Goal: Information Seeking & Learning: Learn about a topic

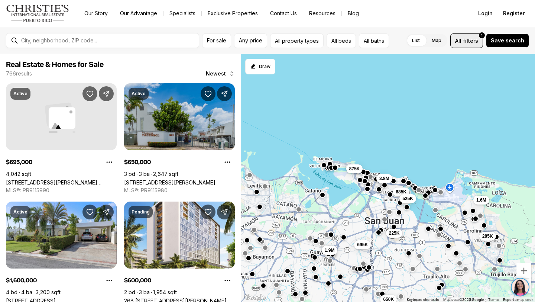
click at [471, 43] on span "filters" at bounding box center [470, 41] width 15 height 8
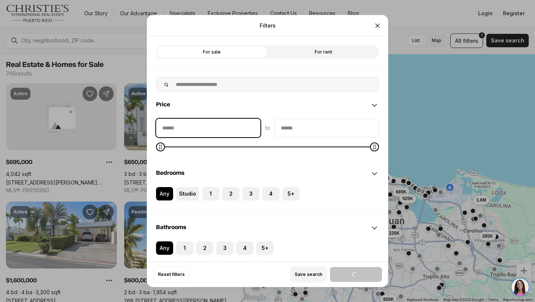
click at [204, 128] on input "priceMin" at bounding box center [208, 128] width 104 height 18
type input "********"
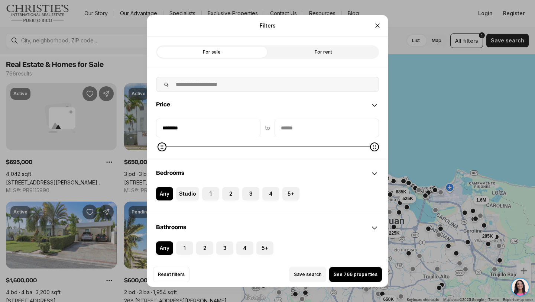
click at [291, 125] on input "priceMax" at bounding box center [327, 128] width 104 height 18
click at [290, 130] on input "priceMax" at bounding box center [327, 128] width 104 height 18
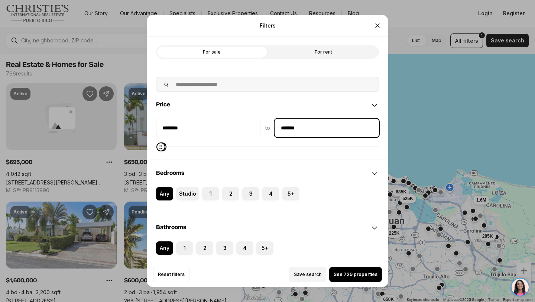
type input "********"
click at [343, 270] on button "See 729 properties" at bounding box center [355, 274] width 53 height 15
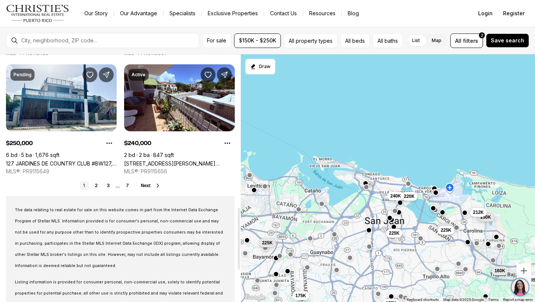
scroll to position [609, 0]
click at [94, 186] on link "2" at bounding box center [96, 185] width 9 height 9
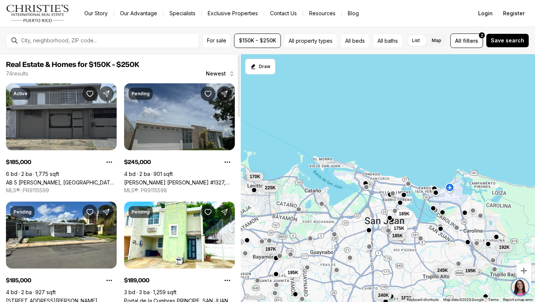
click at [182, 179] on link "[PERSON_NAME] [PERSON_NAME] #1327, [PERSON_NAME][GEOGRAPHIC_DATA], 00976" at bounding box center [179, 182] width 111 height 6
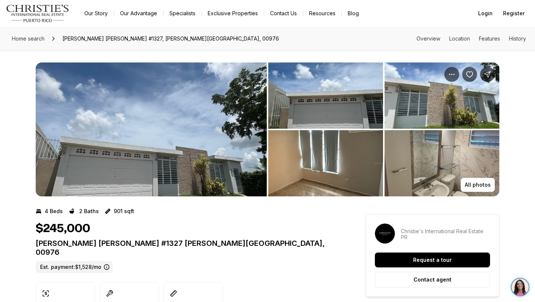
click at [205, 150] on img "View image gallery" at bounding box center [151, 129] width 231 height 134
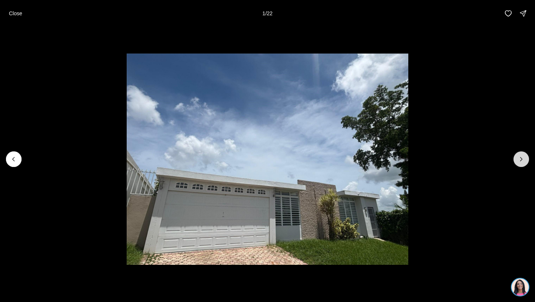
click at [516, 160] on button "Next slide" at bounding box center [521, 159] width 16 height 16
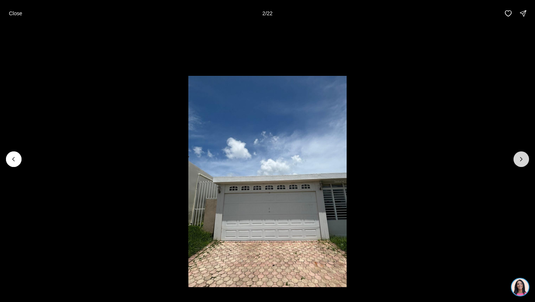
click at [516, 160] on button "Next slide" at bounding box center [521, 159] width 16 height 16
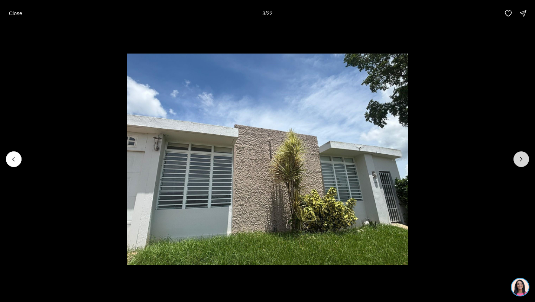
click at [516, 160] on button "Next slide" at bounding box center [521, 159] width 16 height 16
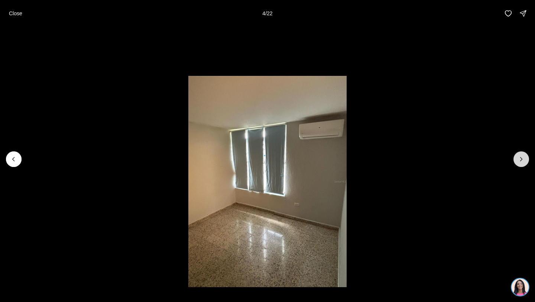
click at [516, 160] on button "Next slide" at bounding box center [521, 159] width 16 height 16
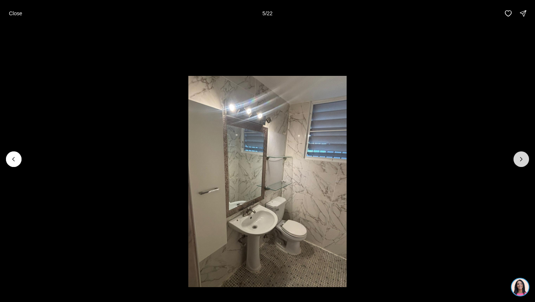
click at [516, 160] on button "Next slide" at bounding box center [521, 159] width 16 height 16
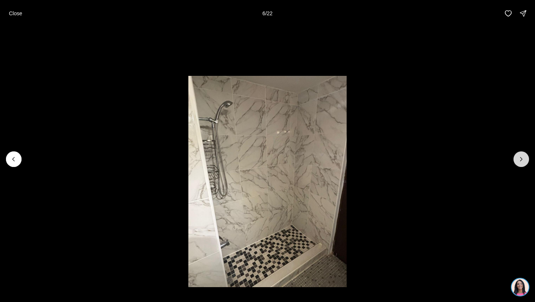
click at [516, 160] on button "Next slide" at bounding box center [521, 159] width 16 height 16
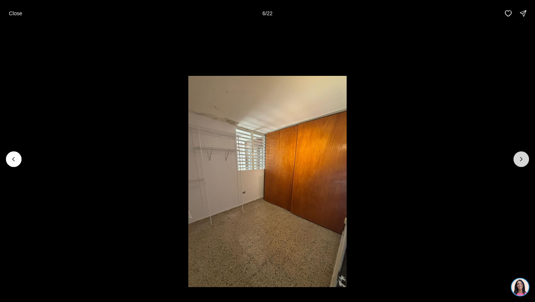
click at [516, 160] on button "Next slide" at bounding box center [521, 159] width 16 height 16
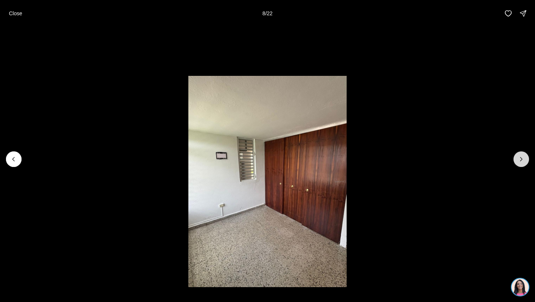
click at [516, 160] on button "Next slide" at bounding box center [521, 159] width 16 height 16
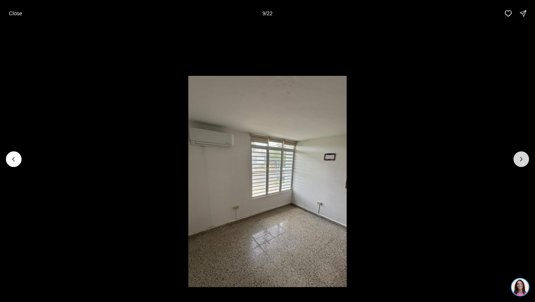
click at [516, 160] on button "Next slide" at bounding box center [521, 159] width 16 height 16
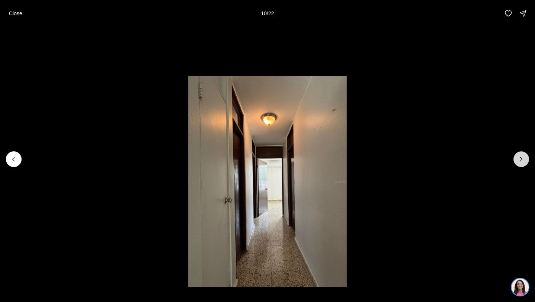
click at [516, 160] on button "Next slide" at bounding box center [521, 159] width 16 height 16
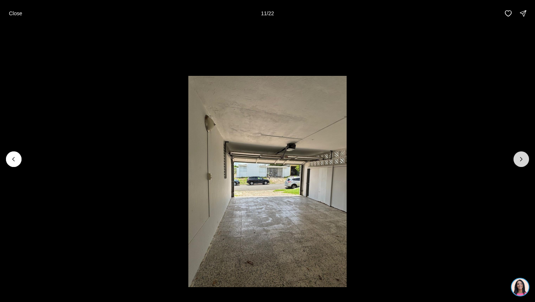
click at [516, 160] on button "Next slide" at bounding box center [521, 159] width 16 height 16
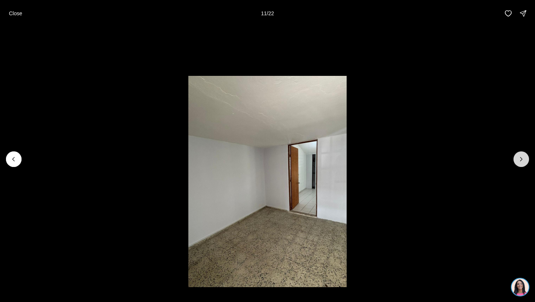
click at [516, 160] on button "Next slide" at bounding box center [521, 159] width 16 height 16
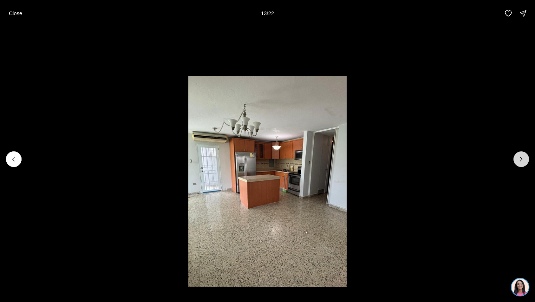
click at [516, 160] on button "Next slide" at bounding box center [521, 159] width 16 height 16
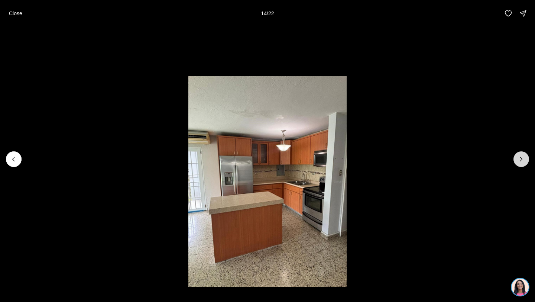
click at [516, 160] on button "Next slide" at bounding box center [521, 159] width 16 height 16
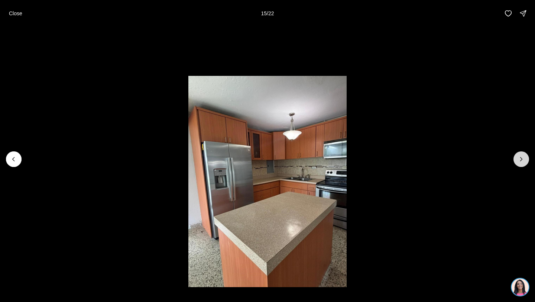
click at [516, 160] on button "Next slide" at bounding box center [521, 159] width 16 height 16
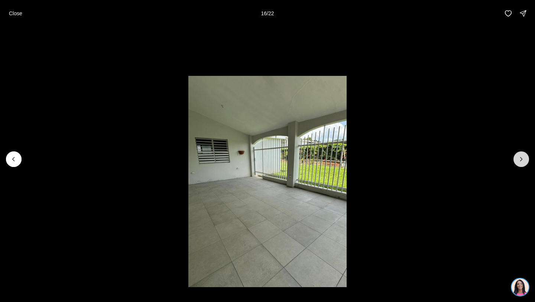
click at [516, 160] on button "Next slide" at bounding box center [521, 159] width 16 height 16
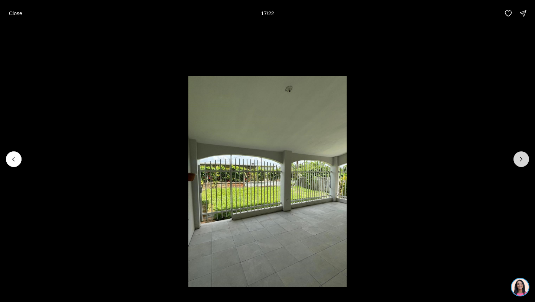
click at [516, 160] on button "Next slide" at bounding box center [521, 159] width 16 height 16
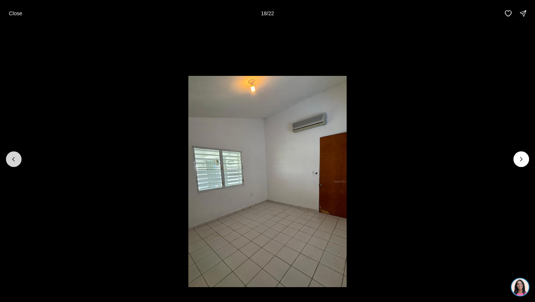
click at [17, 159] on button "Previous slide" at bounding box center [14, 159] width 16 height 16
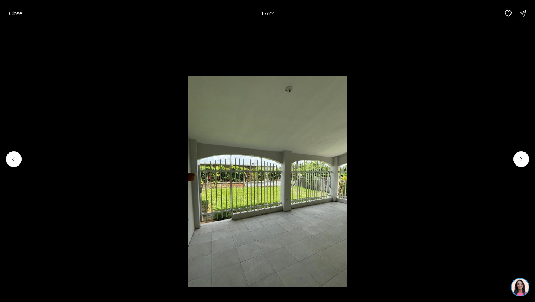
click at [516, 168] on li "17 of 22" at bounding box center [267, 159] width 535 height 264
click at [520, 163] on button "Next slide" at bounding box center [521, 159] width 16 height 16
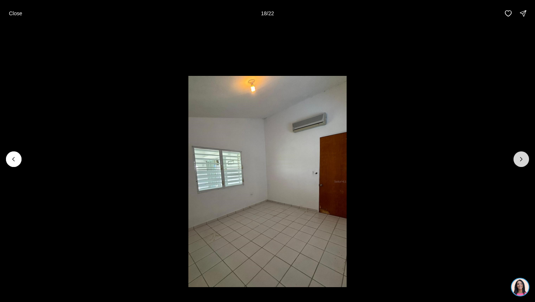
click at [520, 163] on button "Next slide" at bounding box center [521, 159] width 16 height 16
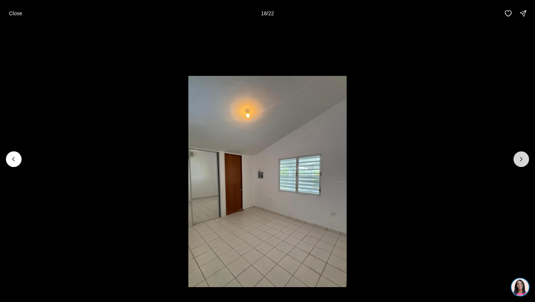
click at [520, 163] on button "Next slide" at bounding box center [521, 159] width 16 height 16
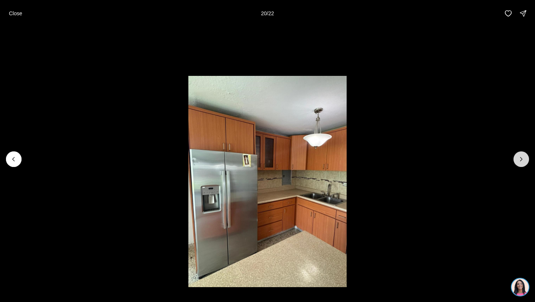
click at [520, 163] on button "Next slide" at bounding box center [521, 159] width 16 height 16
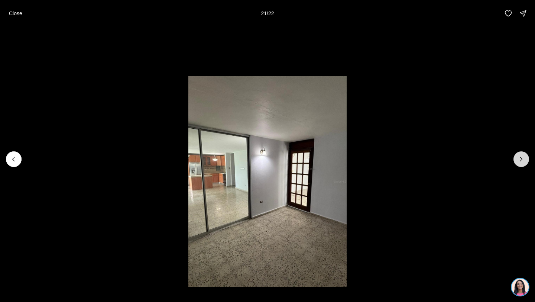
click at [520, 163] on button "Next slide" at bounding box center [521, 159] width 16 height 16
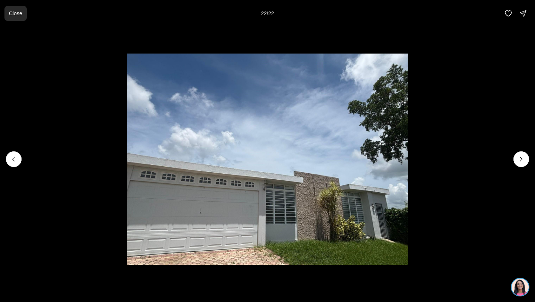
click at [11, 14] on p "Close" at bounding box center [15, 13] width 13 height 6
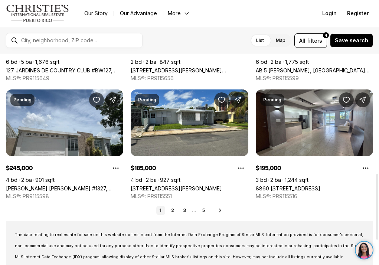
scroll to position [347, 0]
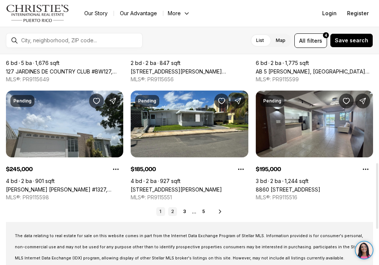
click at [172, 209] on link "2" at bounding box center [172, 211] width 9 height 9
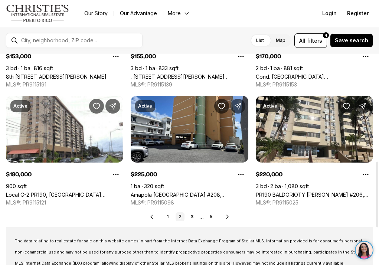
scroll to position [342, 0]
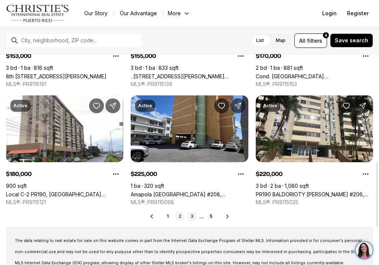
click at [192, 214] on link "3" at bounding box center [192, 216] width 9 height 9
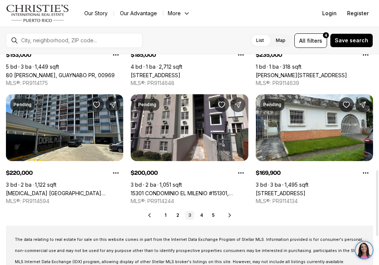
scroll to position [370, 0]
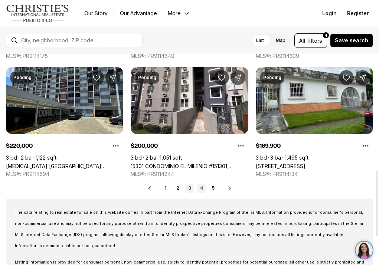
click at [205, 189] on link "4" at bounding box center [201, 188] width 9 height 9
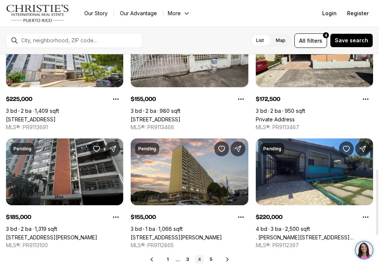
scroll to position [376, 0]
